Goal: Transaction & Acquisition: Purchase product/service

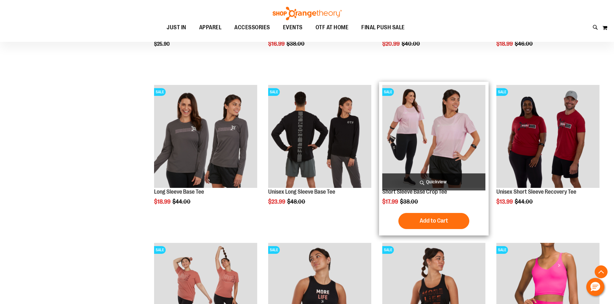
scroll to position [193, 0]
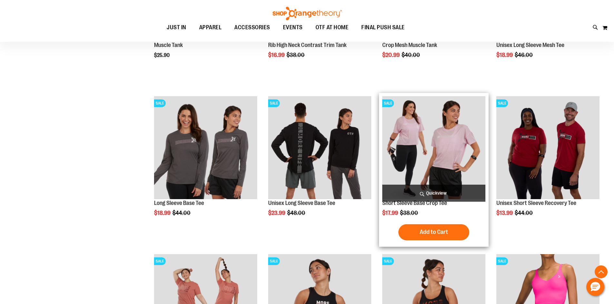
click at [435, 138] on img "product" at bounding box center [433, 147] width 103 height 103
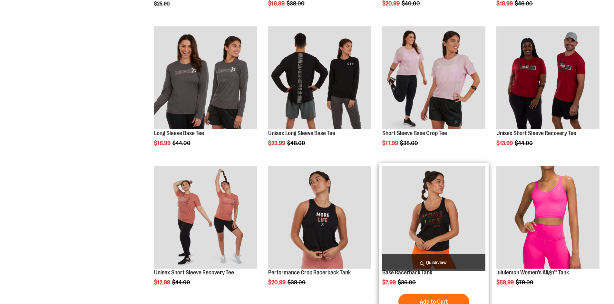
scroll to position [245, 0]
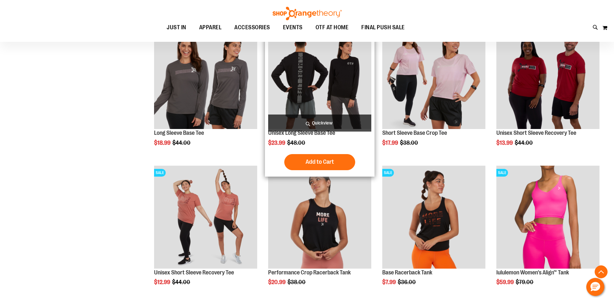
scroll to position [277, 0]
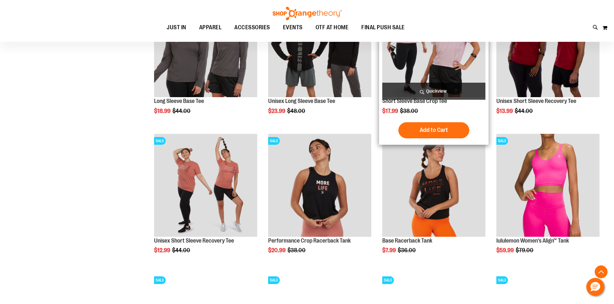
click at [435, 75] on img "product" at bounding box center [433, 45] width 103 height 103
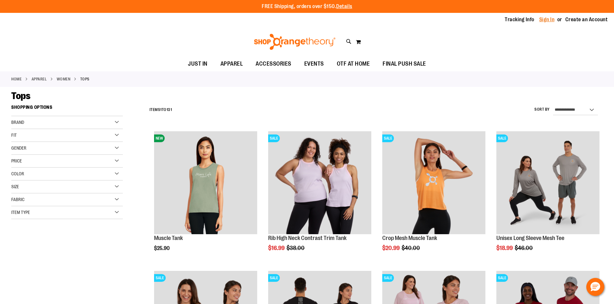
click at [547, 19] on link "Sign In" at bounding box center [546, 19] width 15 height 7
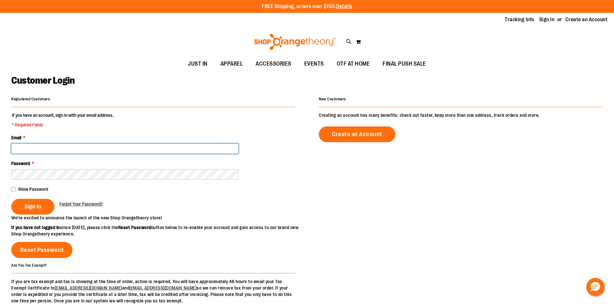
click at [49, 147] on input "Email *" at bounding box center [124, 149] width 227 height 10
click at [94, 147] on input "Email *" at bounding box center [124, 149] width 227 height 10
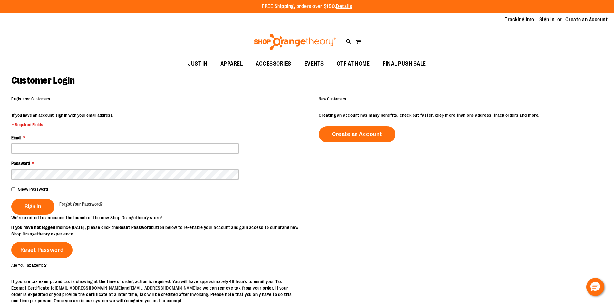
click at [39, 215] on fieldset "If you have an account, sign in with your email address. * Required Fields Emai…" at bounding box center [153, 163] width 284 height 103
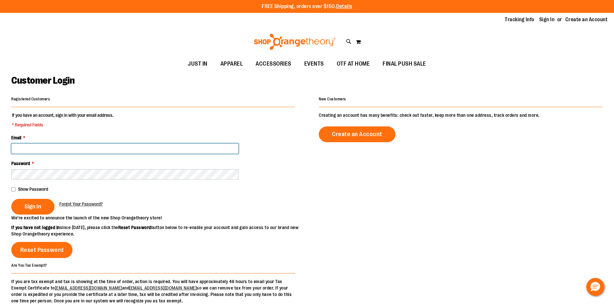
click at [97, 148] on input "Email *" at bounding box center [124, 149] width 227 height 10
type input "**********"
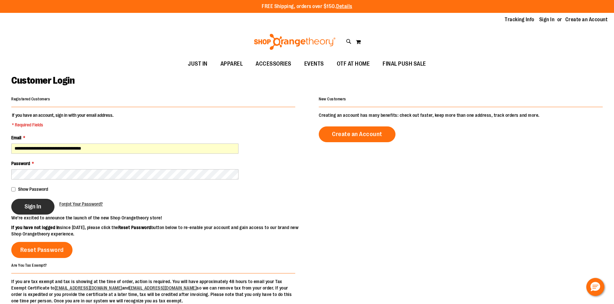
click at [28, 207] on span "Sign In" at bounding box center [32, 206] width 17 height 7
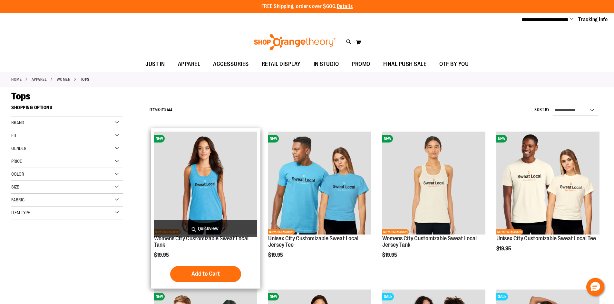
click at [203, 186] on img "product" at bounding box center [205, 183] width 103 height 103
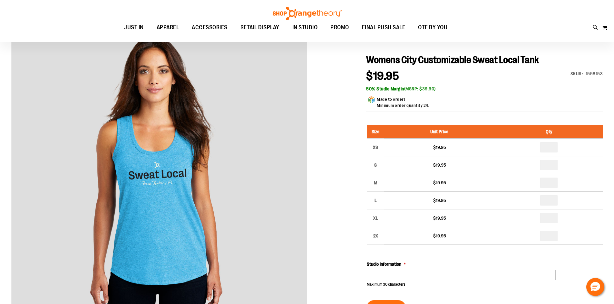
scroll to position [32, 0]
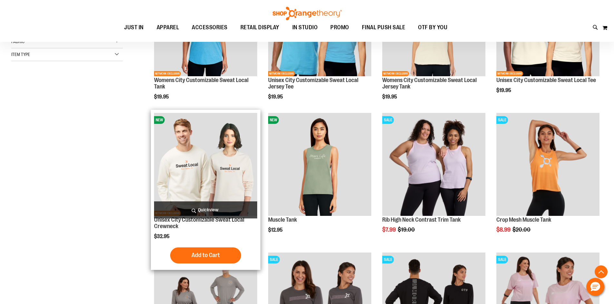
scroll to position [161, 0]
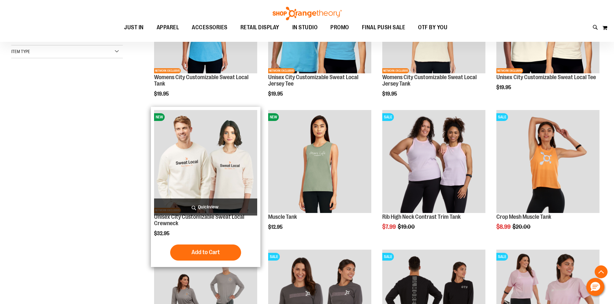
click at [222, 172] on img "product" at bounding box center [205, 161] width 103 height 103
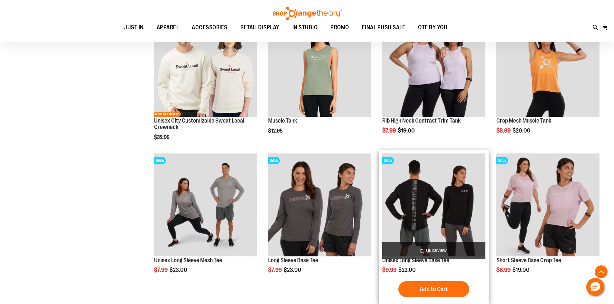
scroll to position [257, 0]
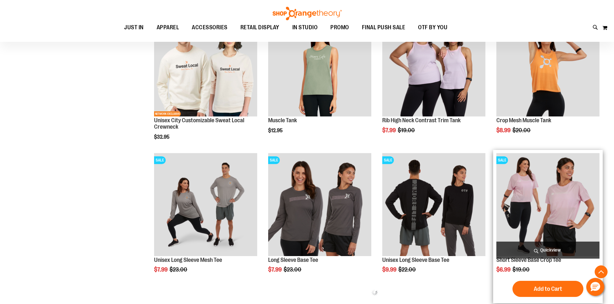
scroll to position [186, 0]
click at [548, 185] on img "product" at bounding box center [547, 204] width 103 height 103
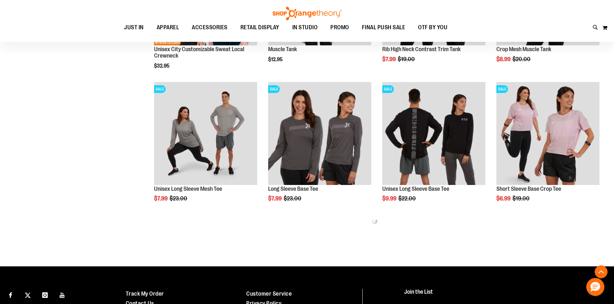
scroll to position [186, 0]
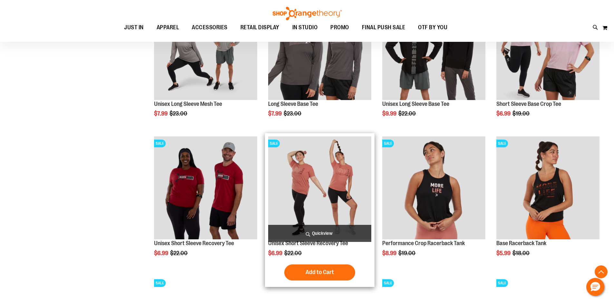
scroll to position [379, 0]
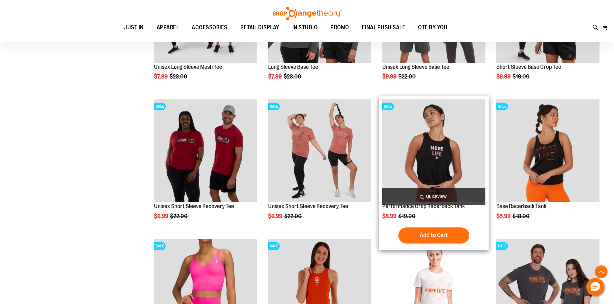
click at [439, 166] on img "product" at bounding box center [433, 151] width 103 height 103
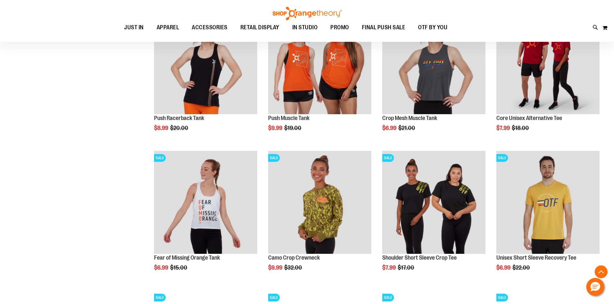
scroll to position [508, 0]
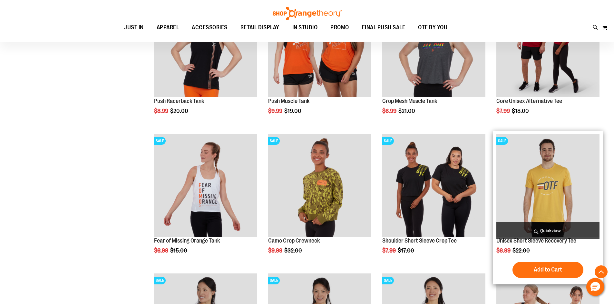
scroll to position [508, 0]
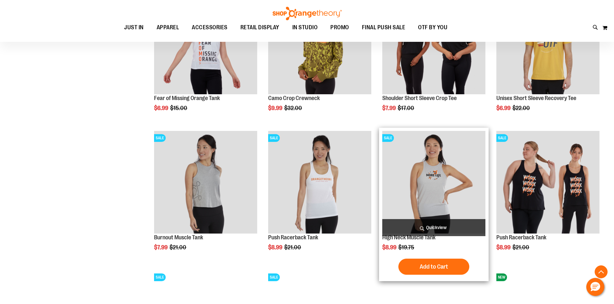
scroll to position [637, 0]
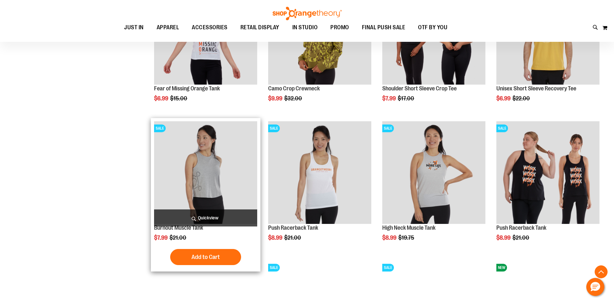
click at [194, 193] on img "product" at bounding box center [205, 172] width 103 height 103
click at [208, 175] on img "product" at bounding box center [205, 172] width 103 height 103
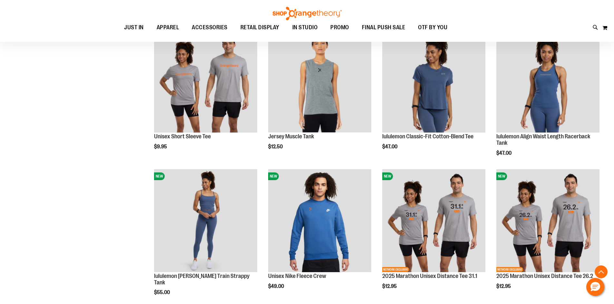
scroll to position [518, 0]
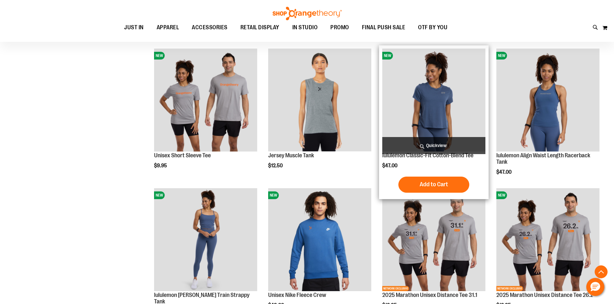
click at [436, 102] on img "product" at bounding box center [433, 100] width 103 height 103
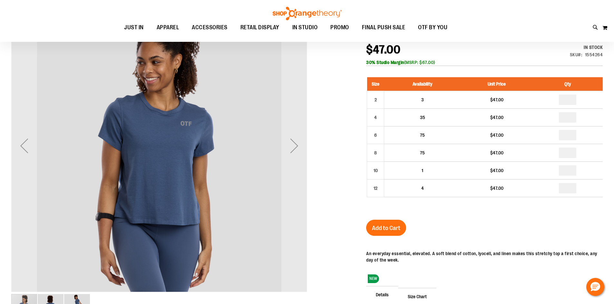
scroll to position [62, 0]
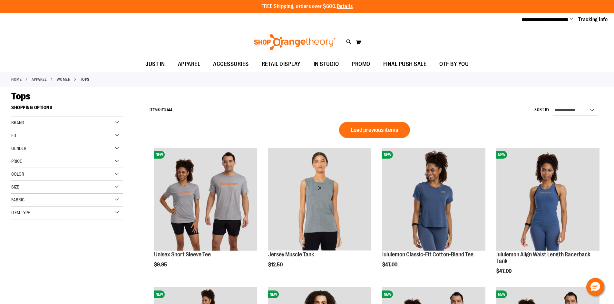
scroll to position [421, 0]
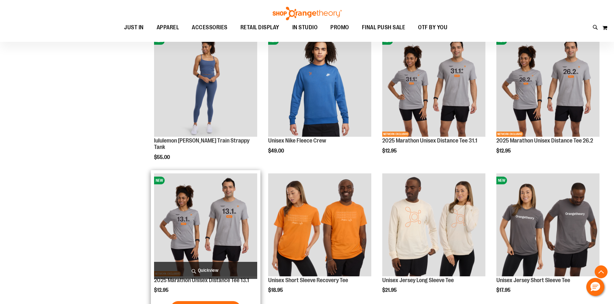
scroll to position [292, 0]
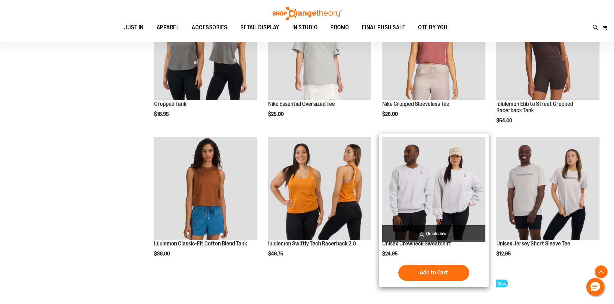
scroll to position [582, 0]
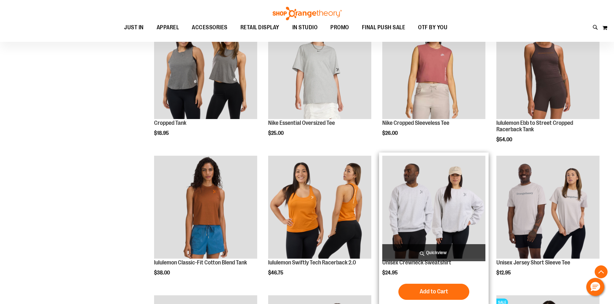
scroll to position [550, 0]
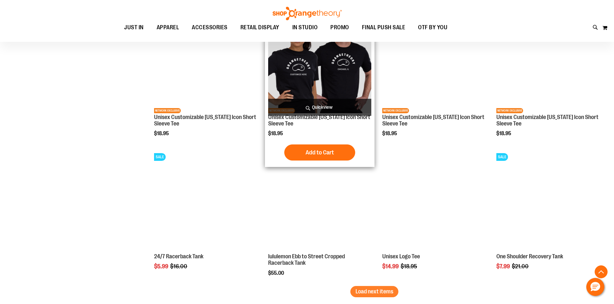
scroll to position [1129, 0]
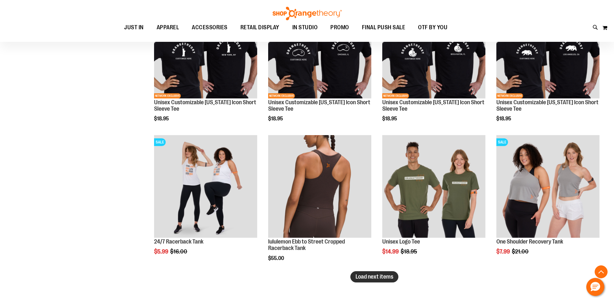
click at [368, 279] on span "Load next items" at bounding box center [374, 277] width 38 height 6
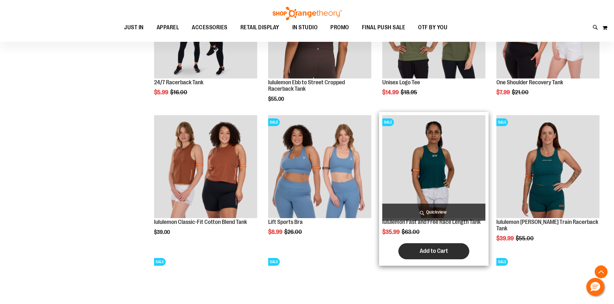
scroll to position [1290, 0]
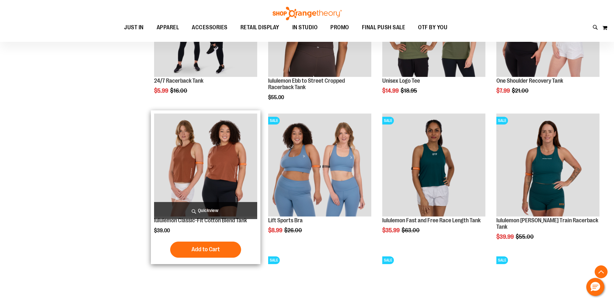
click at [223, 185] on img "product" at bounding box center [205, 165] width 103 height 103
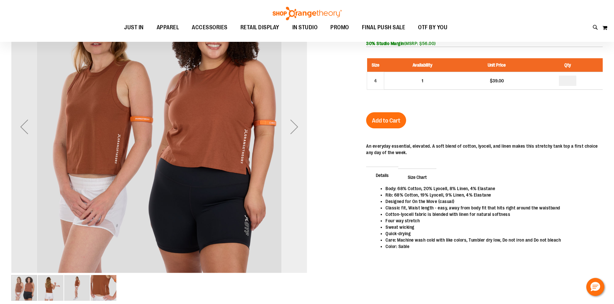
scroll to position [32, 0]
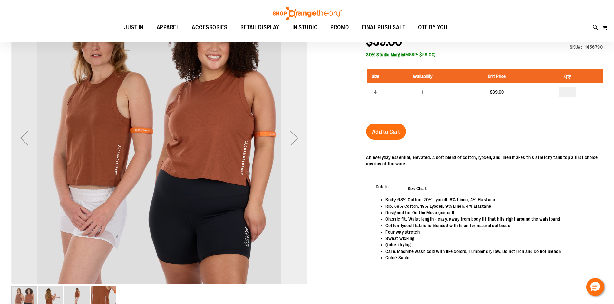
click at [292, 141] on div "Next" at bounding box center [294, 138] width 26 height 26
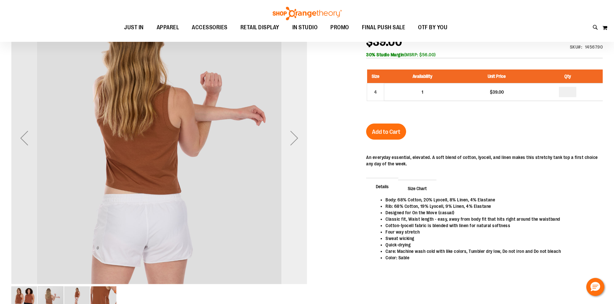
click at [291, 142] on div "Next" at bounding box center [294, 138] width 26 height 26
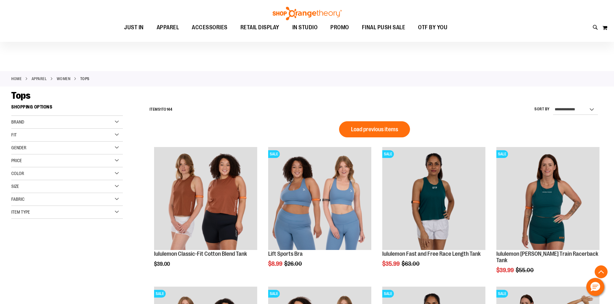
scroll to position [421, 0]
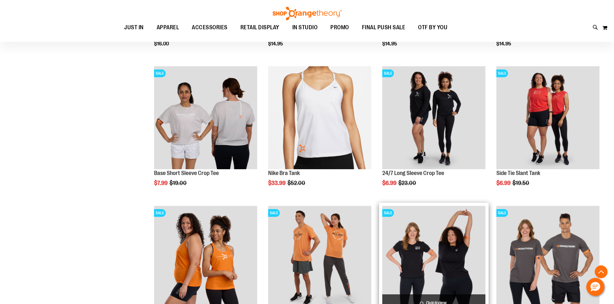
scroll to position [483, 0]
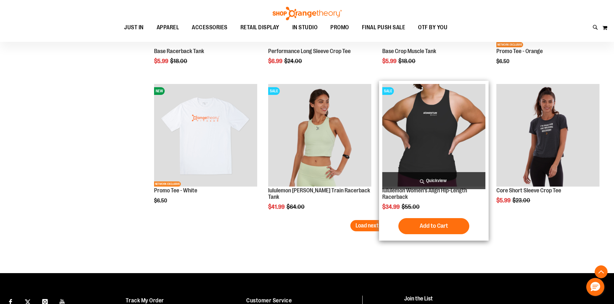
scroll to position [1191, 0]
